Goal: Task Accomplishment & Management: Manage account settings

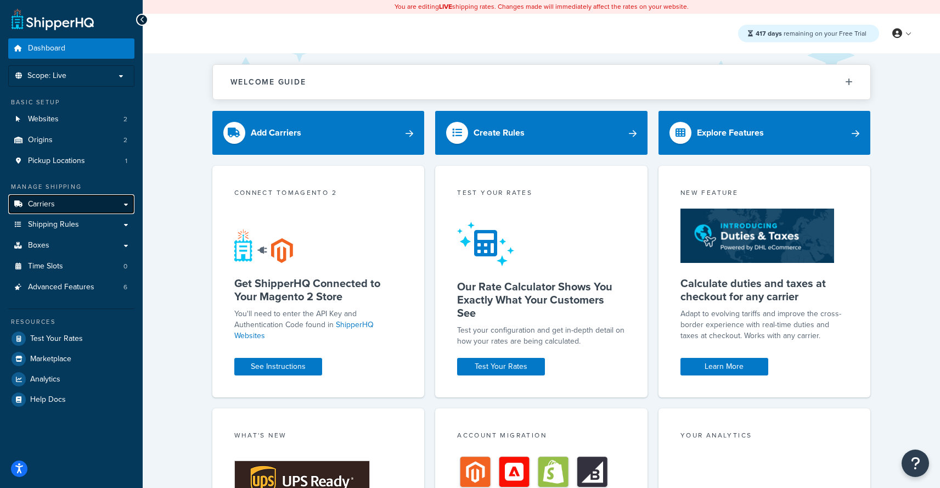
click at [86, 207] on link "Carriers" at bounding box center [71, 204] width 126 height 20
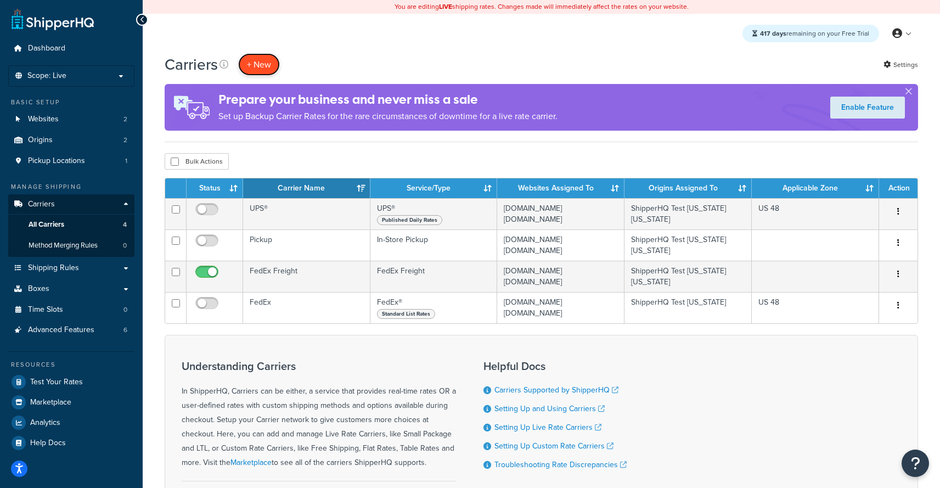
click at [270, 58] on button "+ New" at bounding box center [259, 64] width 42 height 22
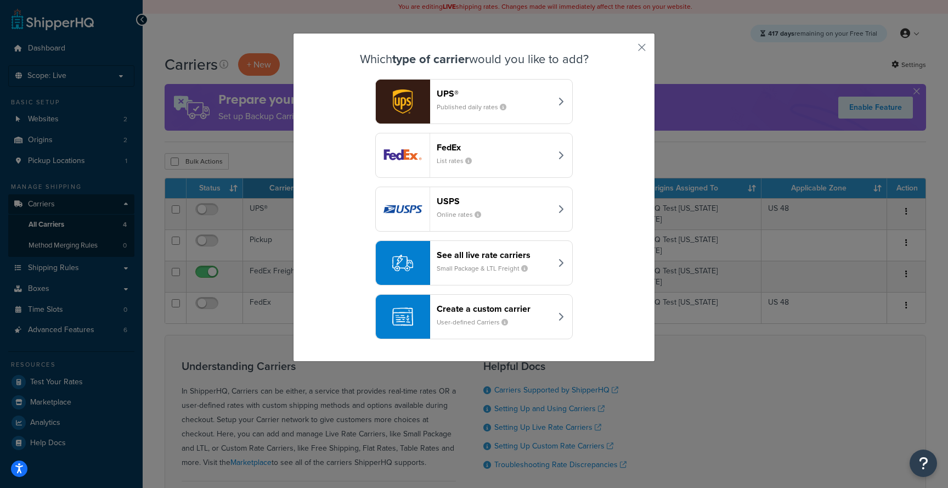
click at [489, 270] on small "Small Package & LTL Freight" at bounding box center [487, 268] width 100 height 10
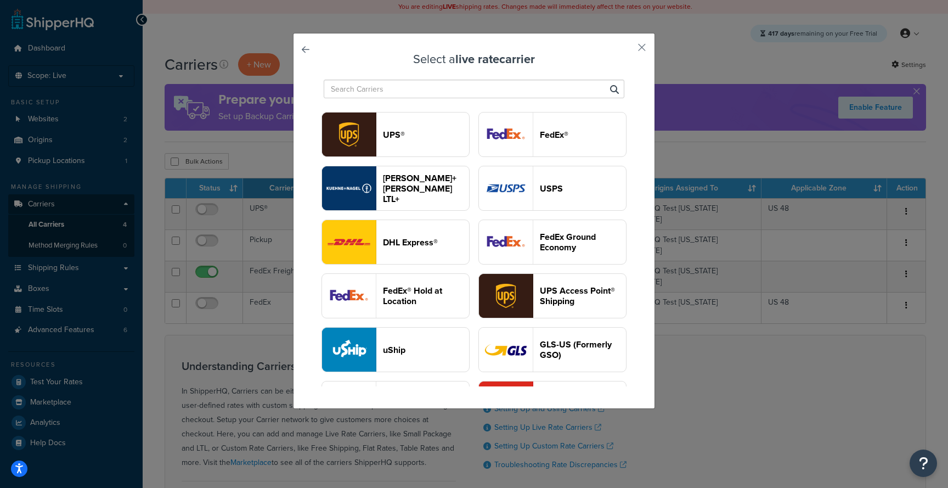
click at [307, 48] on div "Select a live rate carrier UPS® FedEx® Kuehne+Nagel LTL+ USPS DHL Express® FedE…" at bounding box center [474, 221] width 362 height 376
click at [321, 53] on link at bounding box center [321, 53] width 0 height 0
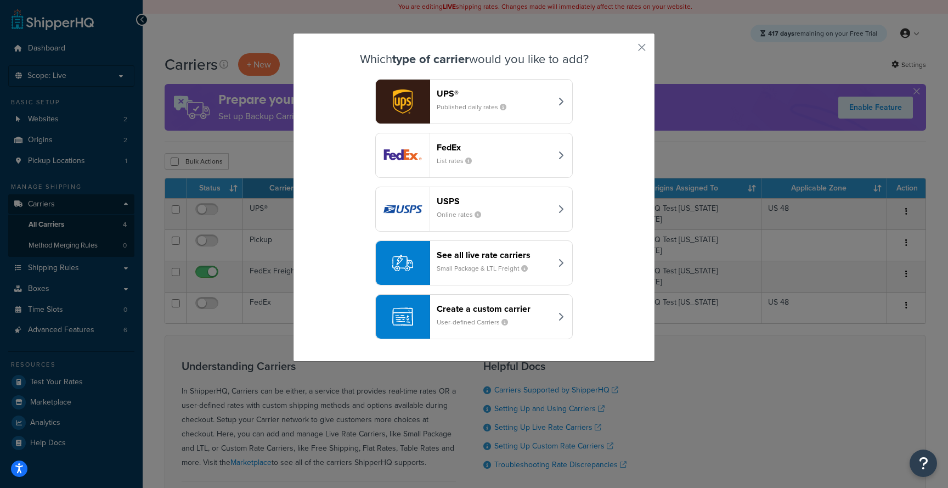
click at [487, 304] on header "Create a custom carrier" at bounding box center [494, 308] width 115 height 10
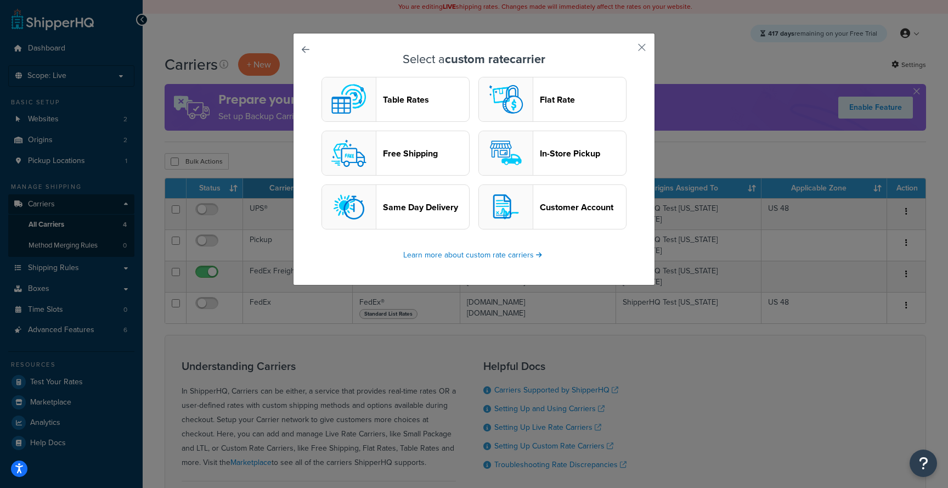
click at [430, 153] on header "Free Shipping" at bounding box center [426, 153] width 86 height 10
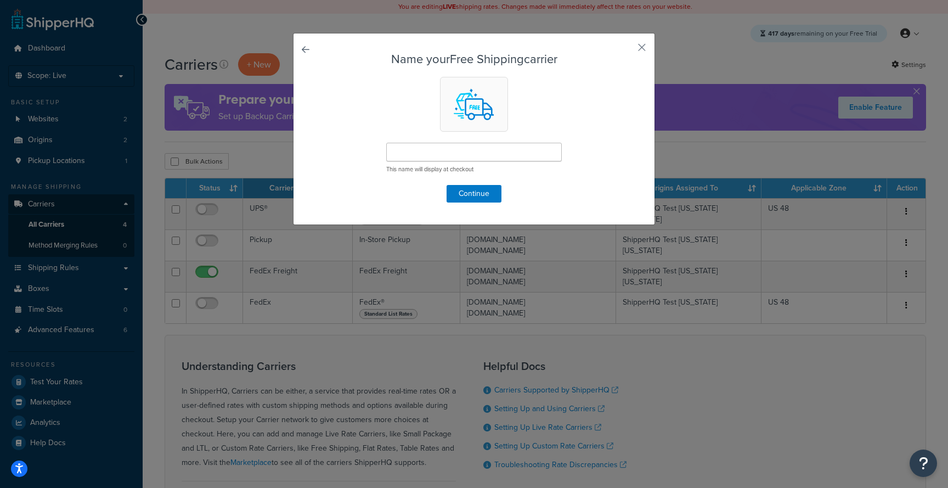
drag, startPoint x: 443, startPoint y: 139, endPoint x: 442, endPoint y: 147, distance: 8.3
click at [443, 139] on form "Name your Free Shipping carrier This name will display at checkout Continue" at bounding box center [474, 128] width 306 height 150
click at [442, 148] on input "text" at bounding box center [474, 152] width 176 height 19
type input "serts"
click at [468, 205] on div "Name your Free Shipping carrier serts This name will display at checkout Contin…" at bounding box center [474, 129] width 362 height 192
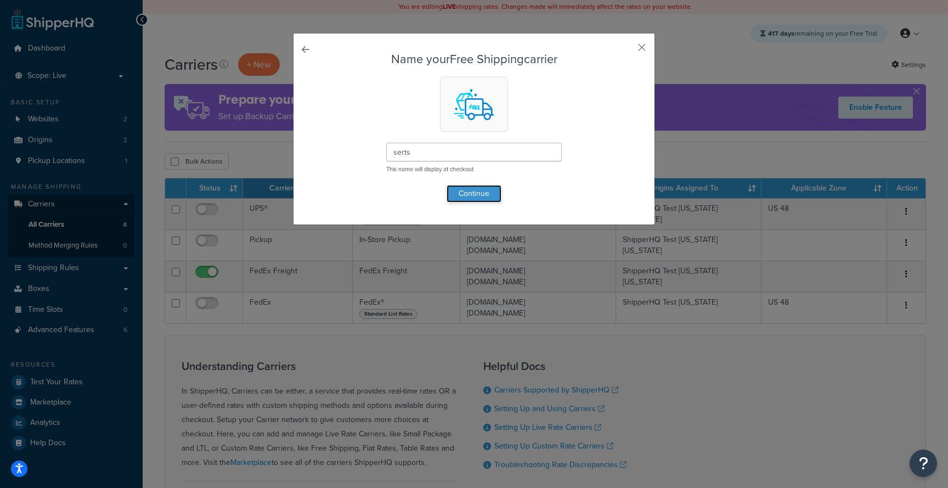
click at [465, 190] on button "Continue" at bounding box center [474, 194] width 55 height 18
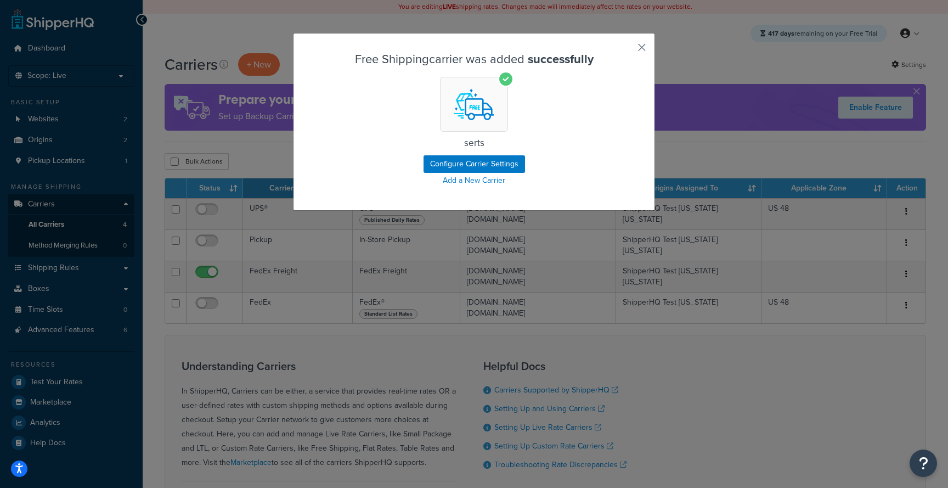
click at [627, 50] on button "button" at bounding box center [625, 51] width 3 height 3
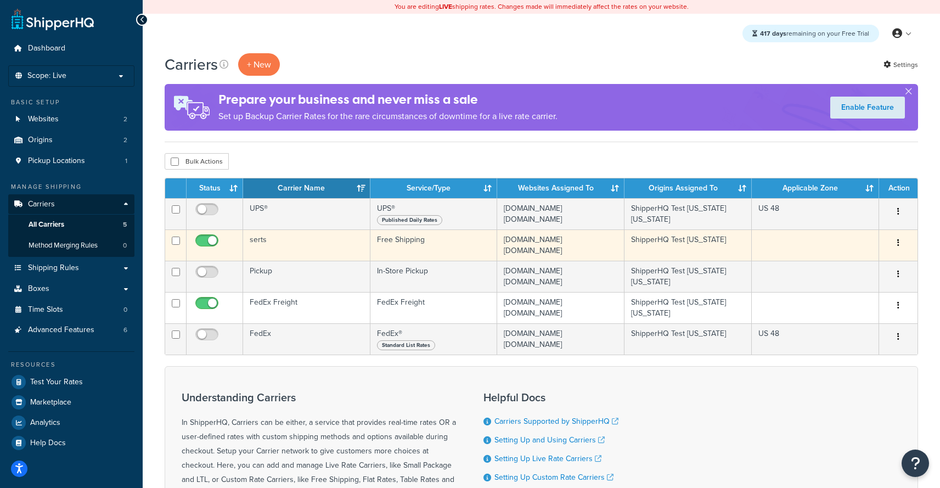
click at [205, 241] on input "checkbox" at bounding box center [208, 244] width 30 height 14
checkbox input "false"
click at [345, 250] on td "serts" at bounding box center [306, 244] width 127 height 31
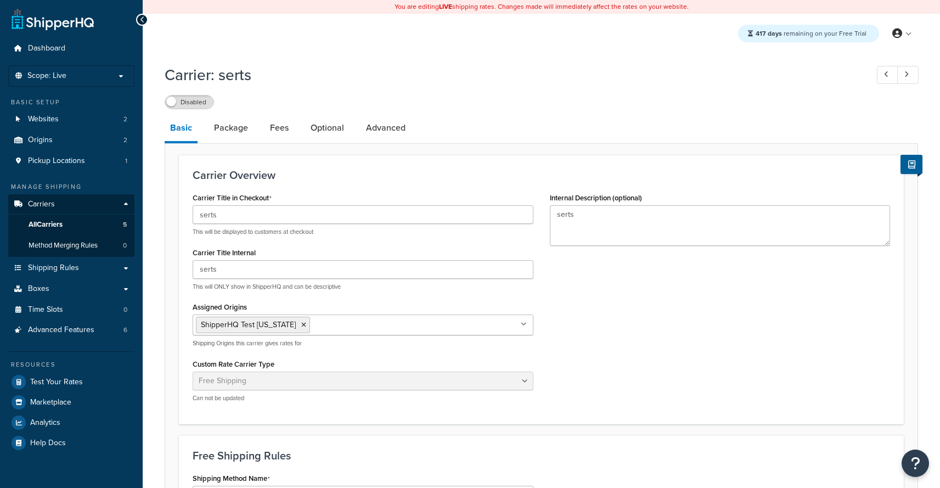
select select "free"
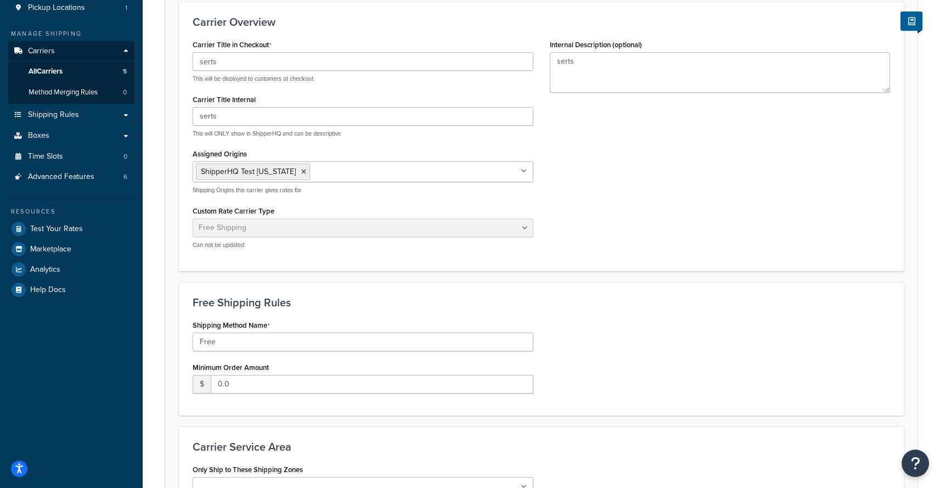
scroll to position [15, 0]
